Goal: Find specific fact: Find specific fact

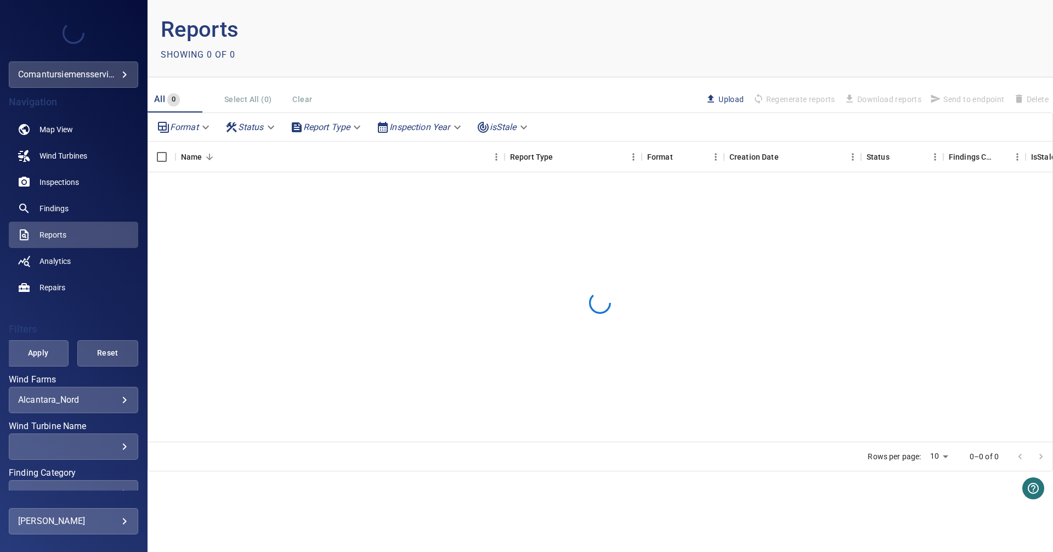
click at [116, 403] on body "**********" at bounding box center [526, 276] width 1053 height 552
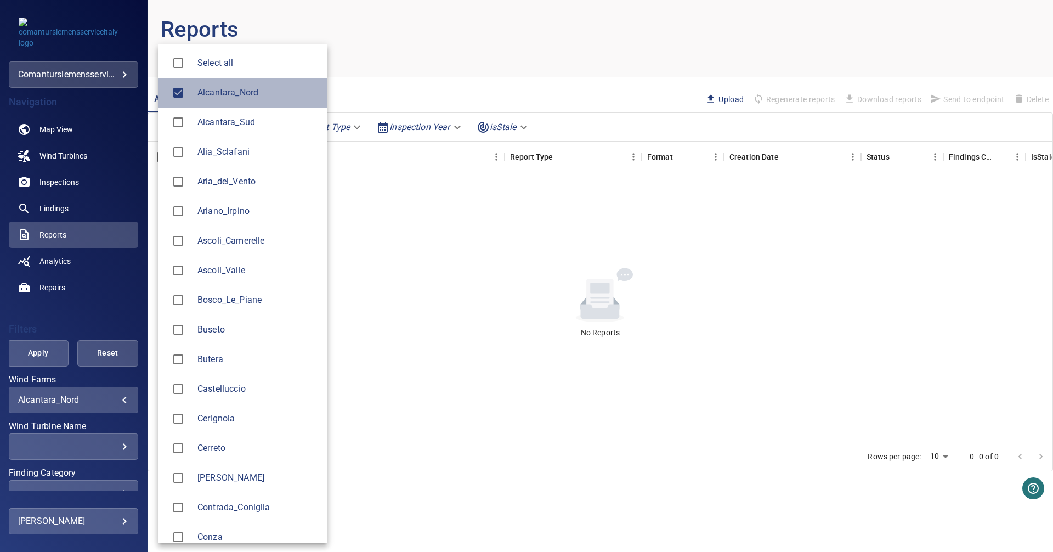
click at [211, 94] on span "Alcantara_Nord" at bounding box center [258, 92] width 121 height 13
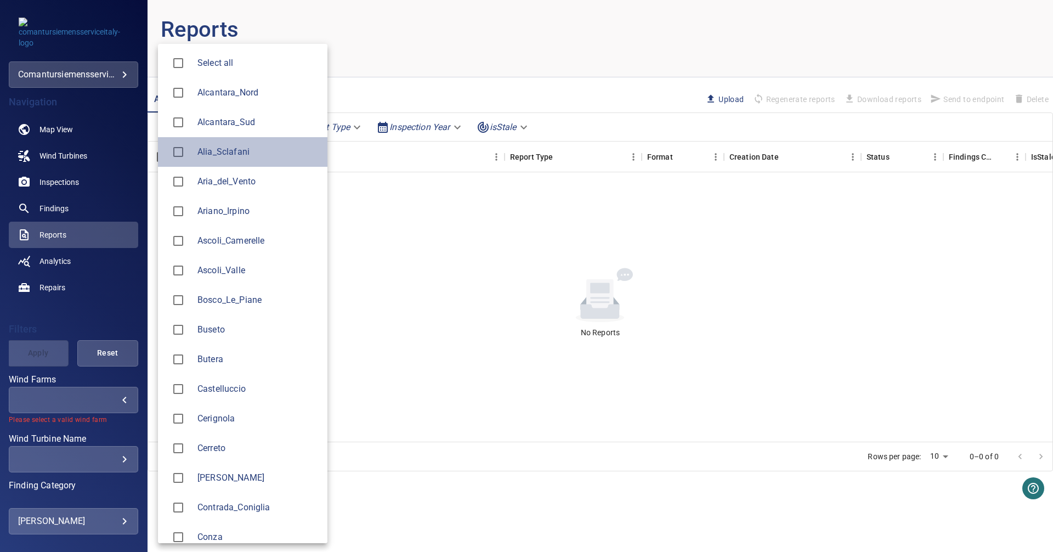
click at [216, 159] on li "Alia_Sclafani" at bounding box center [243, 152] width 170 height 30
type input "**********"
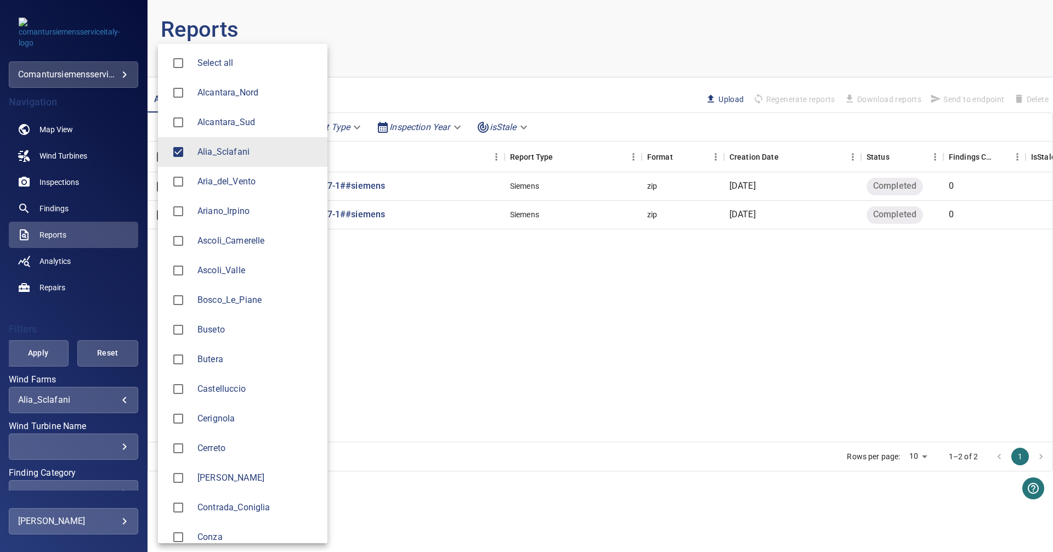
click at [64, 127] on div at bounding box center [526, 276] width 1053 height 552
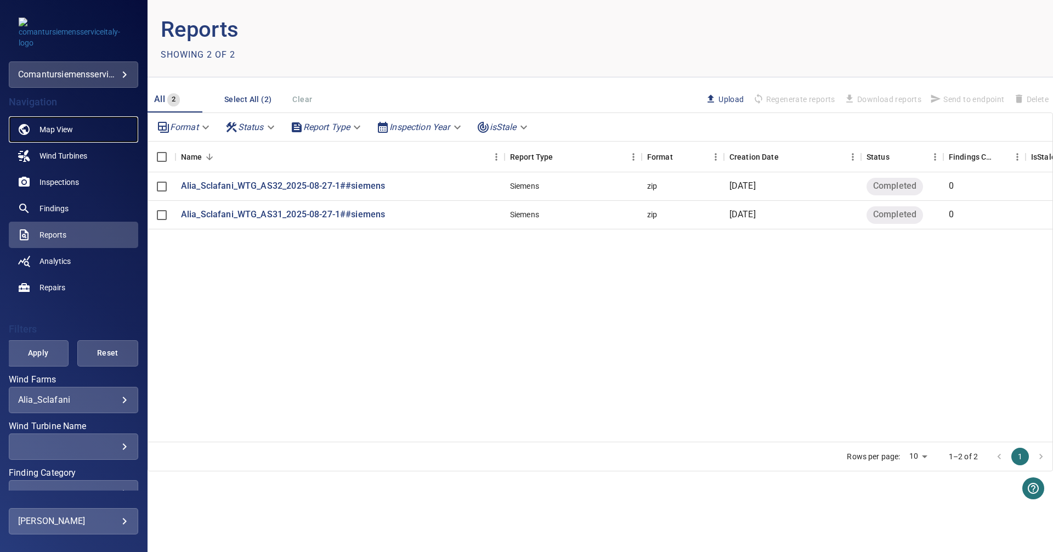
click at [64, 127] on span "Map View" at bounding box center [56, 129] width 33 height 11
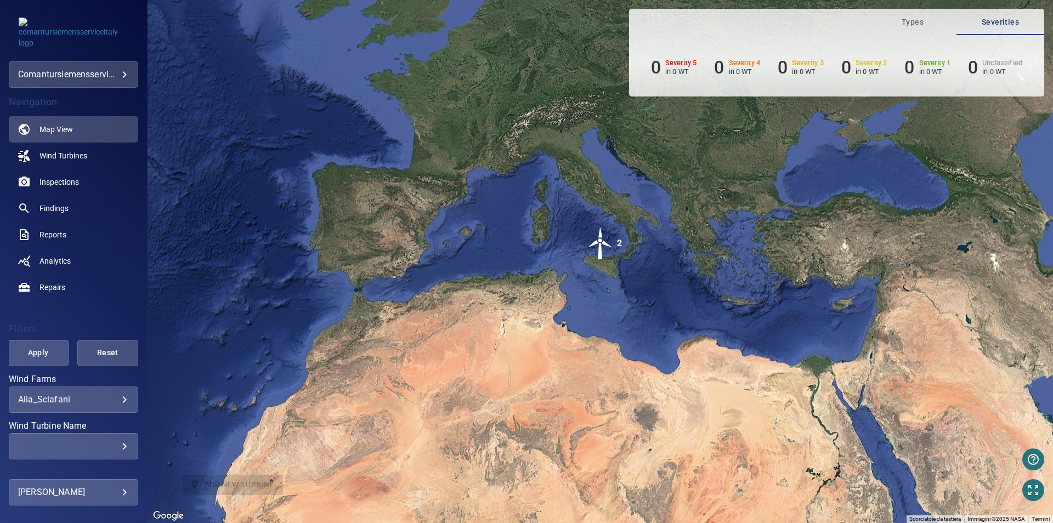
click at [600, 249] on img "2" at bounding box center [600, 243] width 33 height 33
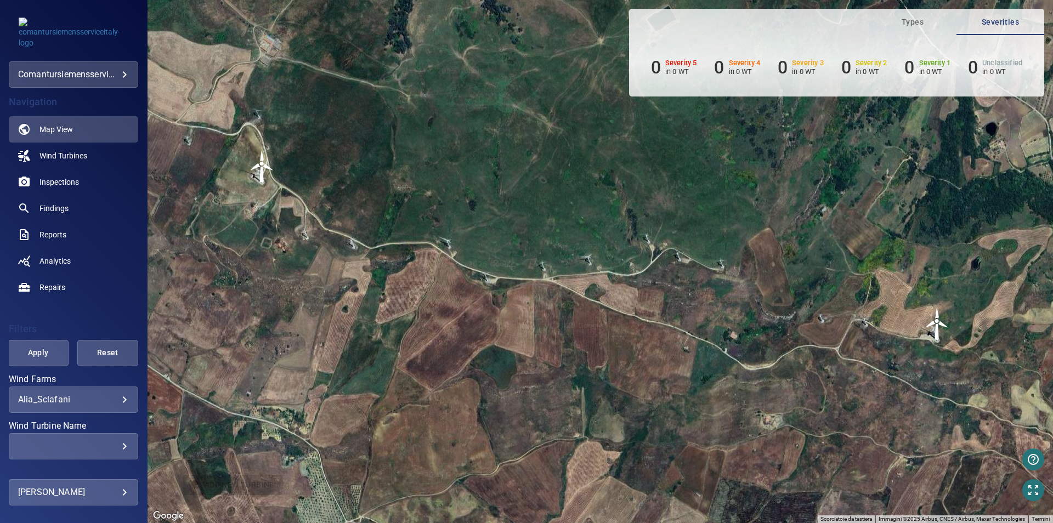
click at [265, 169] on img "WTG_AS31" at bounding box center [262, 166] width 33 height 33
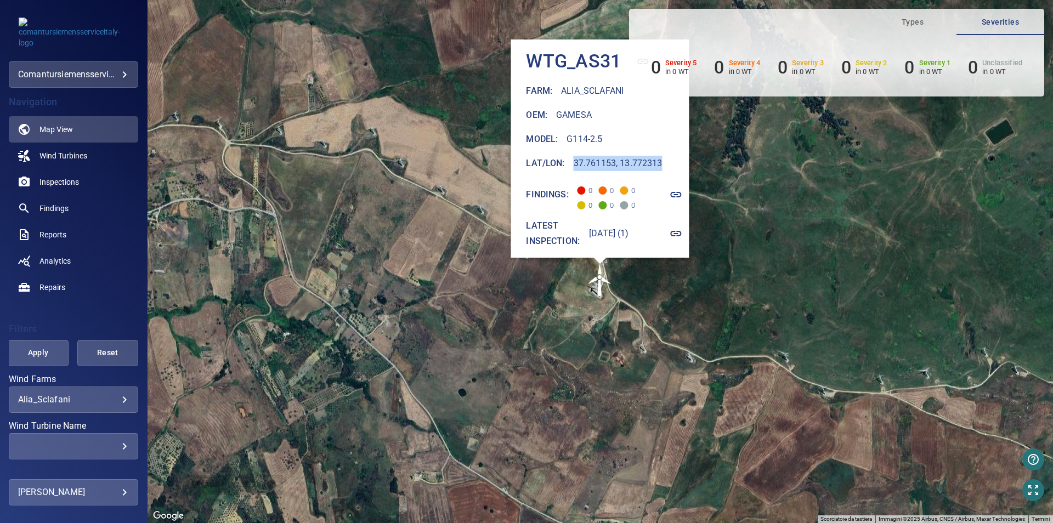
drag, startPoint x: 556, startPoint y: 162, endPoint x: 662, endPoint y: 155, distance: 106.2
click at [662, 156] on div "Lat/Lon : [GEOGRAPHIC_DATA]" at bounding box center [608, 163] width 163 height 15
copy h6 "37.761153, 13.772313"
